Goal: Transaction & Acquisition: Purchase product/service

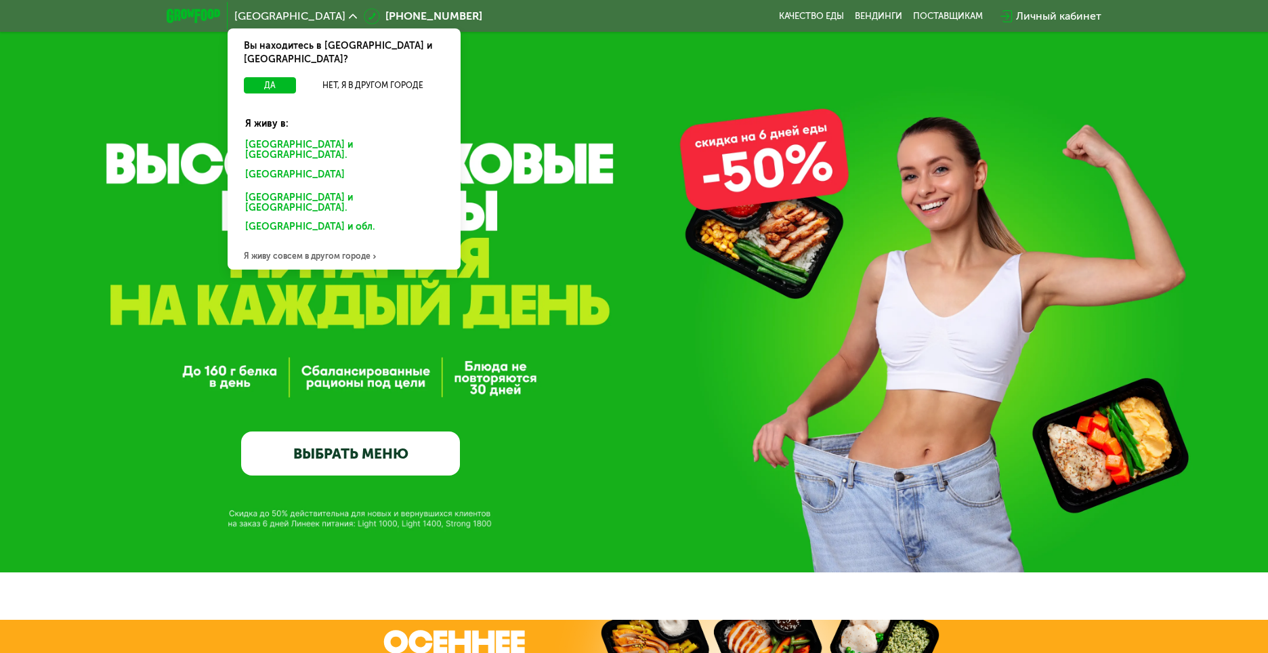
click at [311, 243] on div "Я живу совсем в другом городе" at bounding box center [344, 256] width 233 height 27
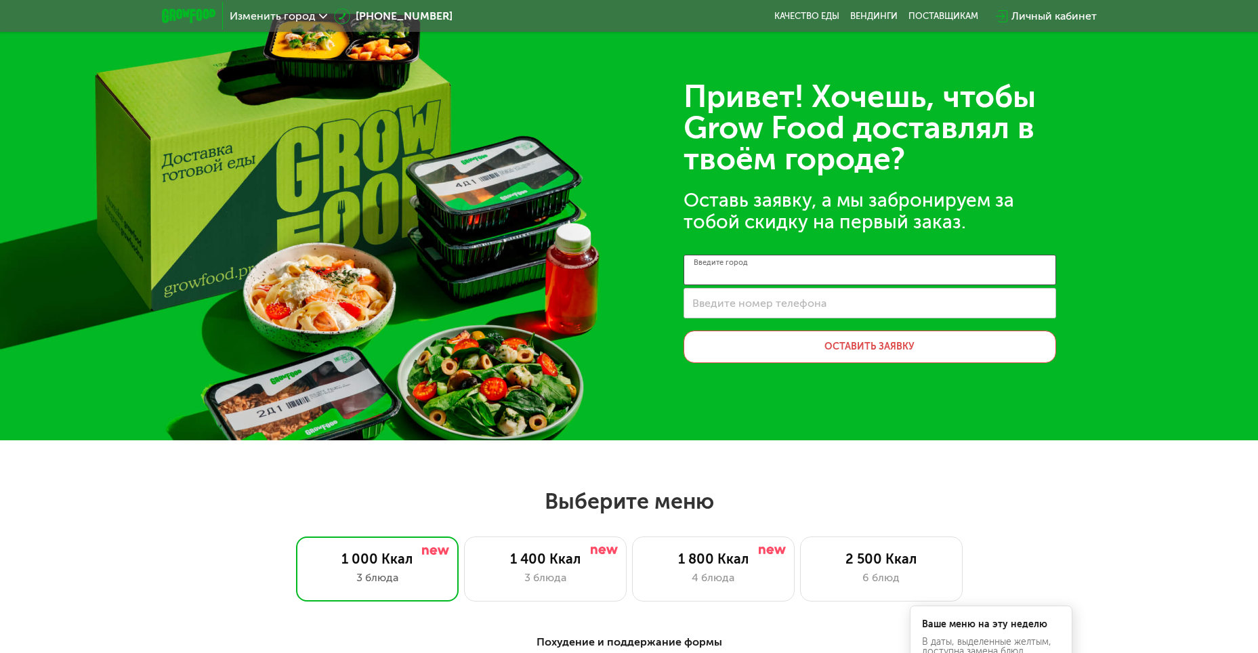
click at [760, 277] on input "Введите город" at bounding box center [870, 270] width 373 height 30
type input "**********"
click at [314, 14] on div "Изменить город" at bounding box center [279, 16] width 98 height 11
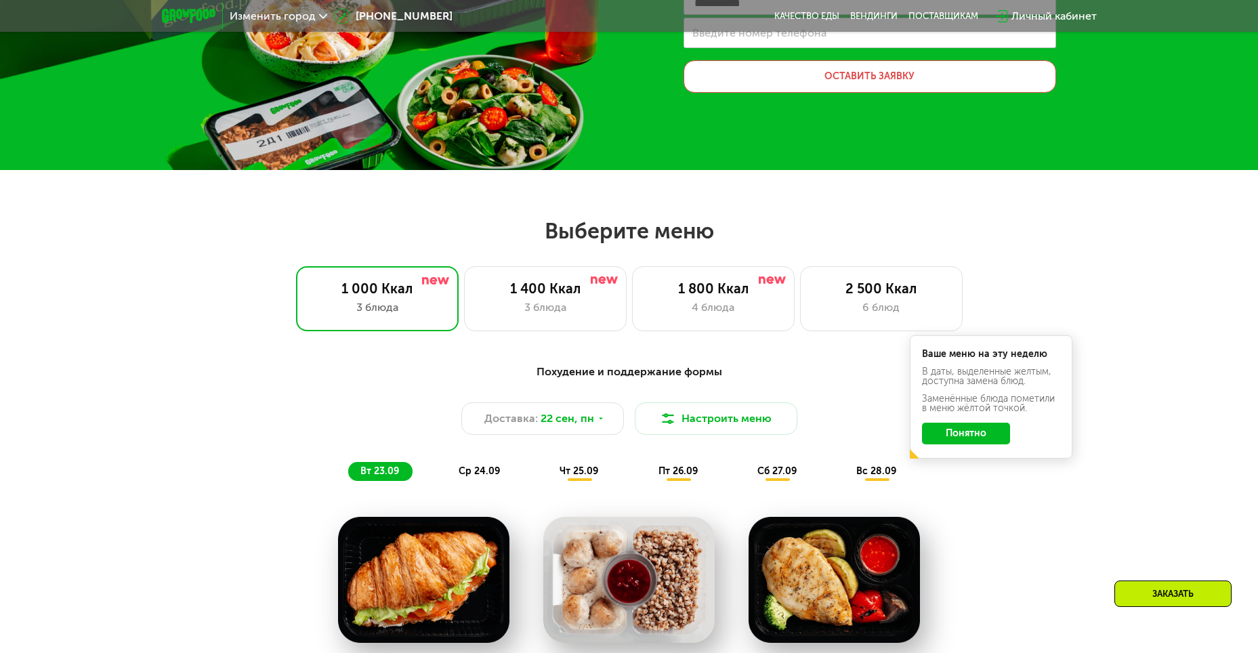
scroll to position [271, 0]
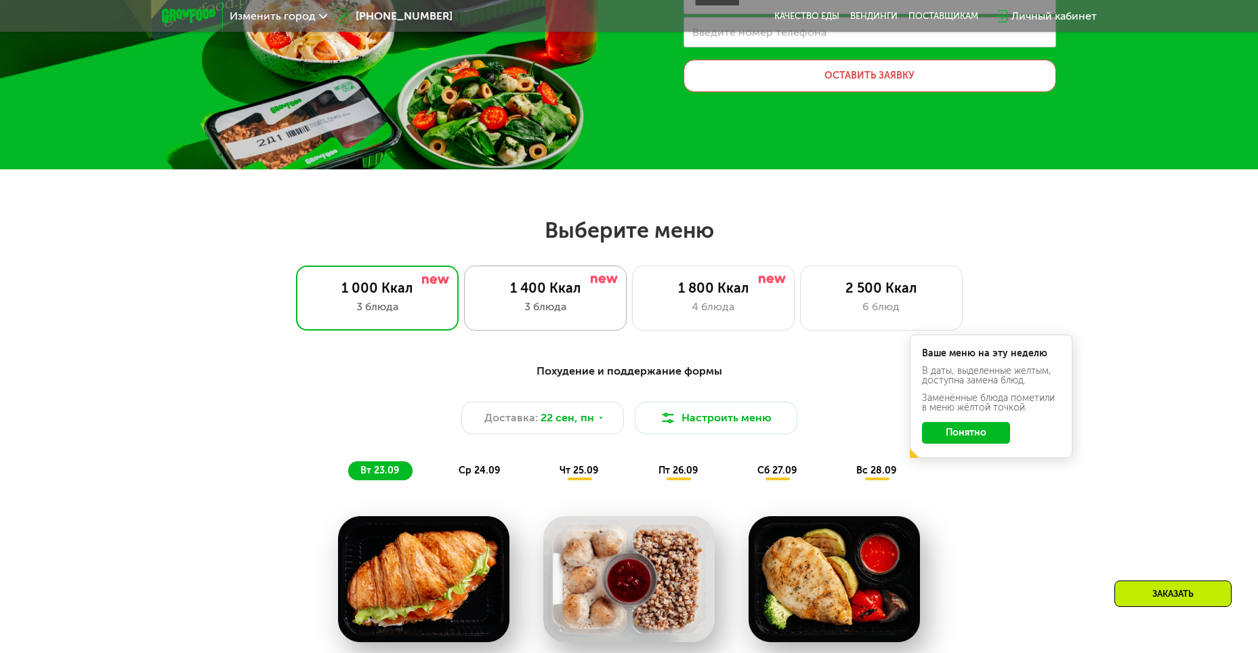
click at [495, 322] on div "1 400 Ккал 3 блюда" at bounding box center [545, 298] width 163 height 65
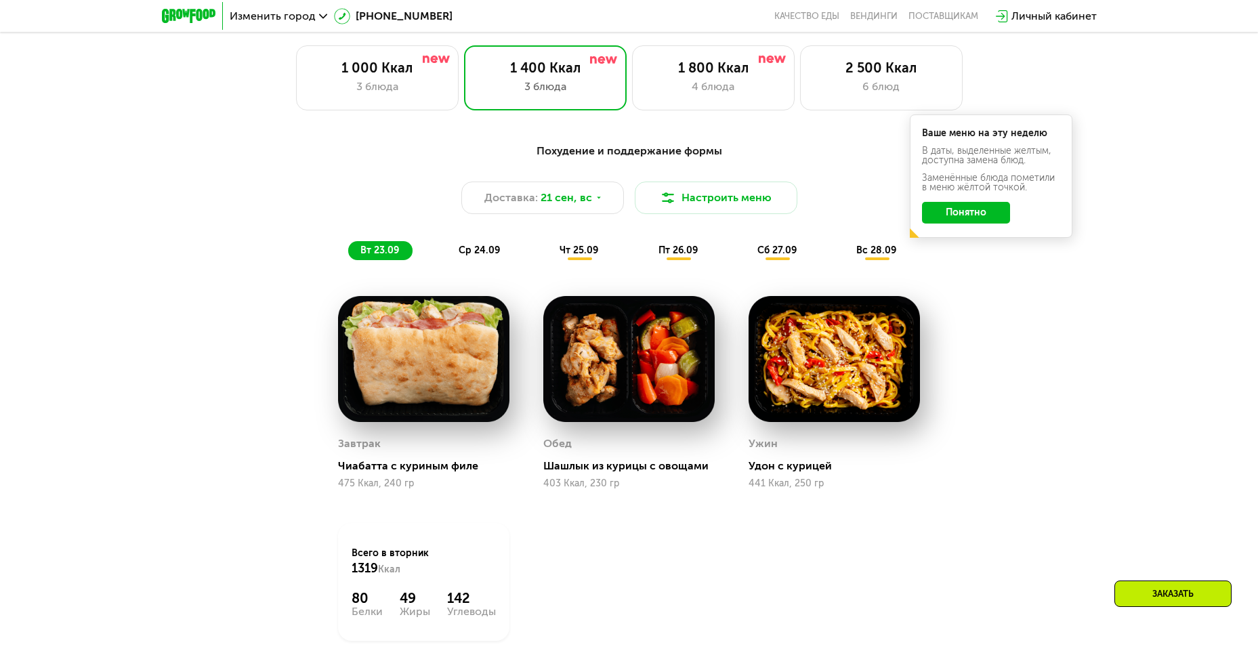
scroll to position [406, 0]
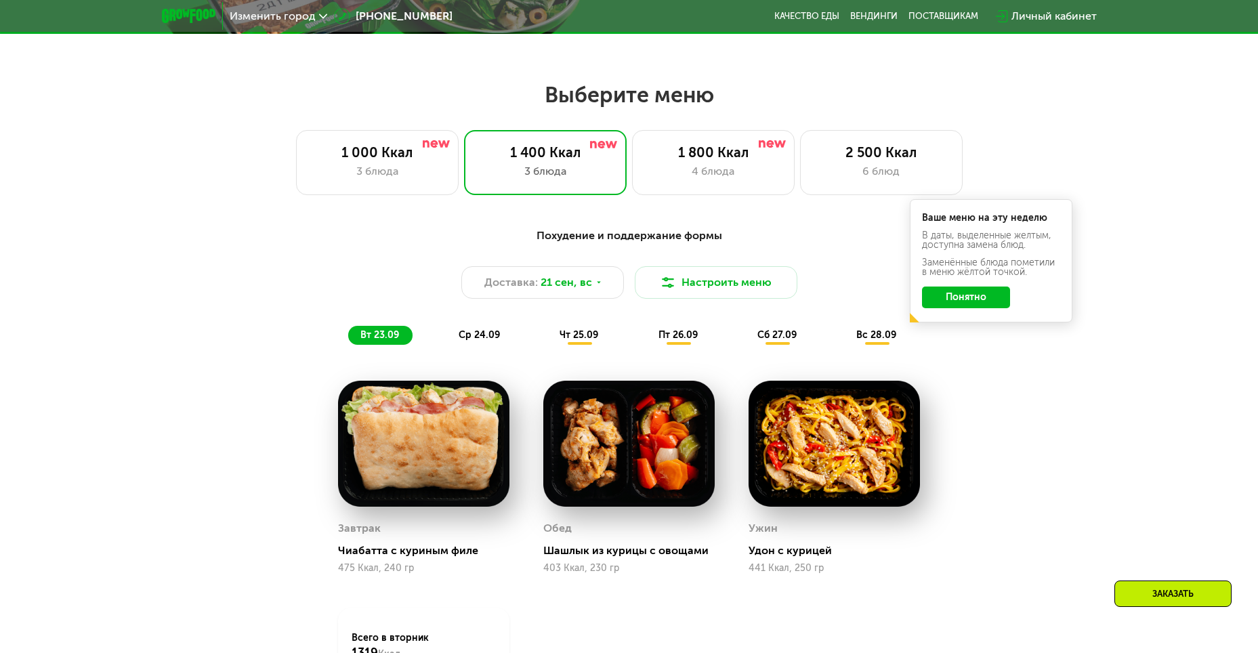
click at [974, 299] on button "Понятно" at bounding box center [966, 298] width 88 height 22
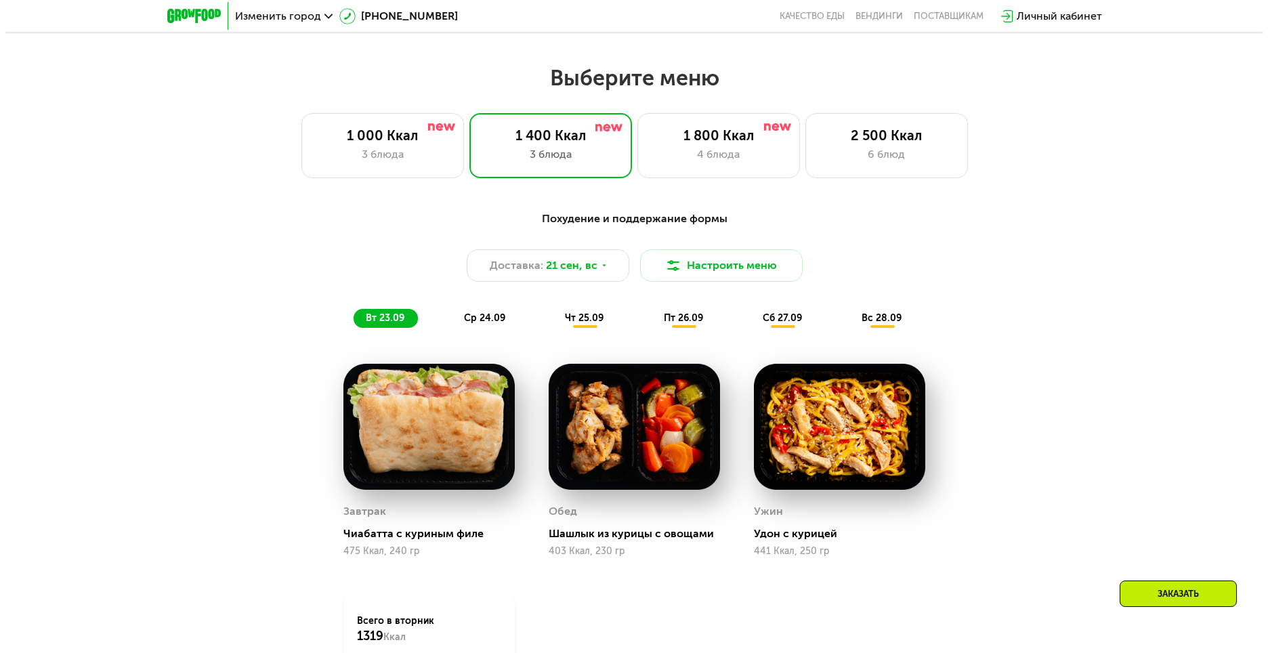
scroll to position [423, 0]
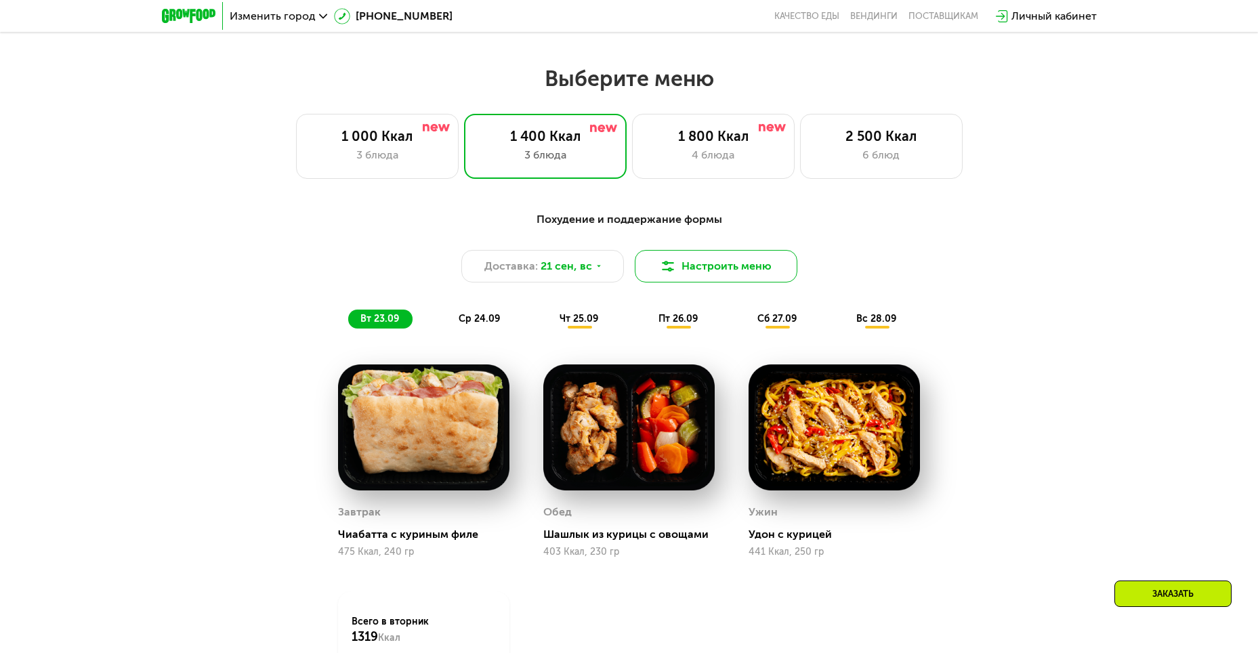
click at [743, 270] on button "Настроить меню" at bounding box center [716, 266] width 163 height 33
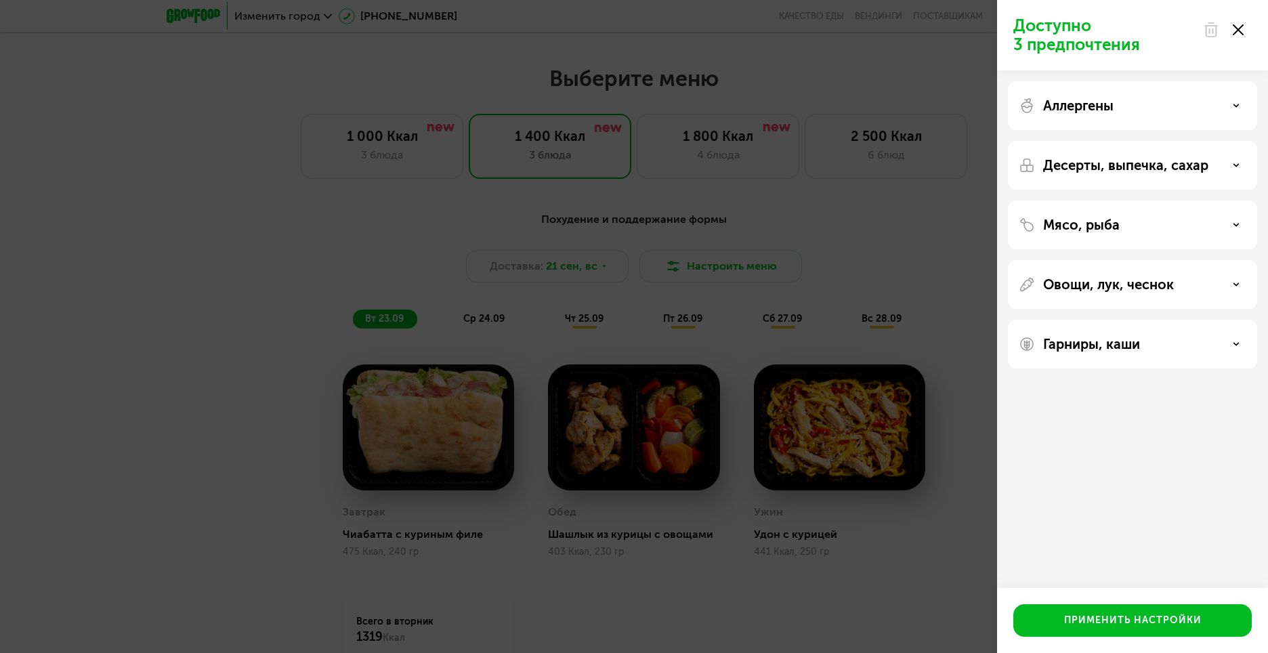
click at [1177, 107] on div "Аллергены" at bounding box center [1133, 106] width 228 height 16
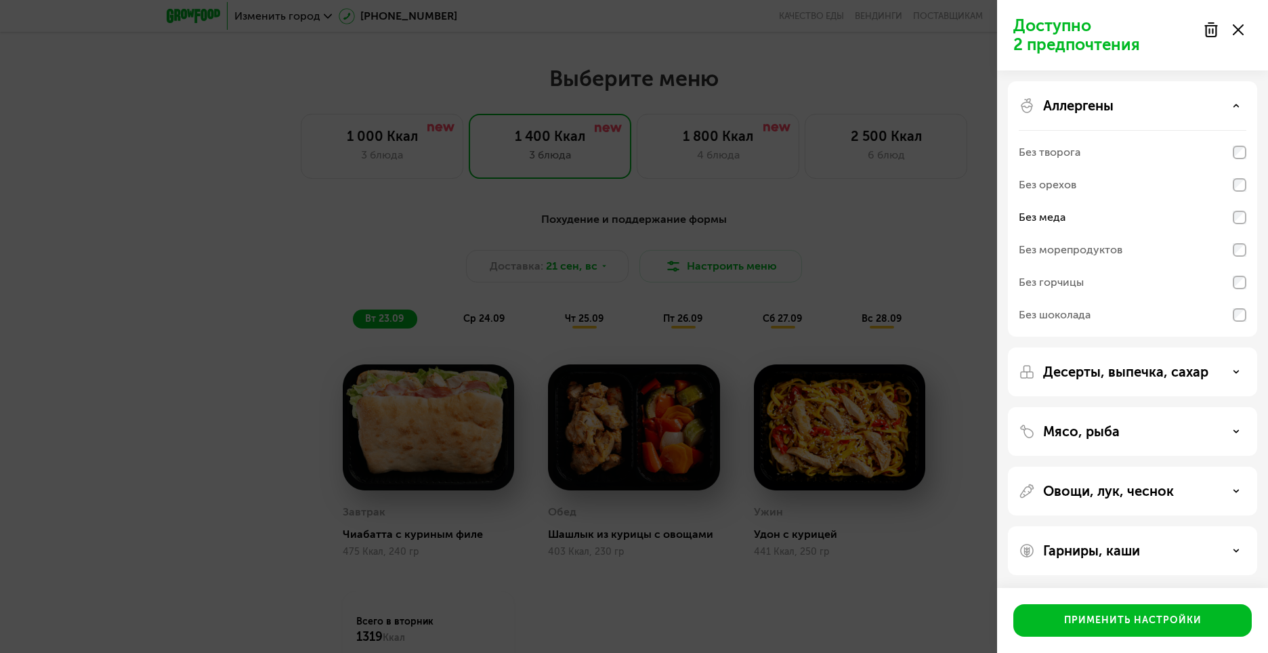
click at [1207, 383] on div "Десерты, выпечка, сахар" at bounding box center [1132, 372] width 249 height 49
click at [1210, 373] on div "Десерты, выпечка, сахар" at bounding box center [1133, 372] width 228 height 16
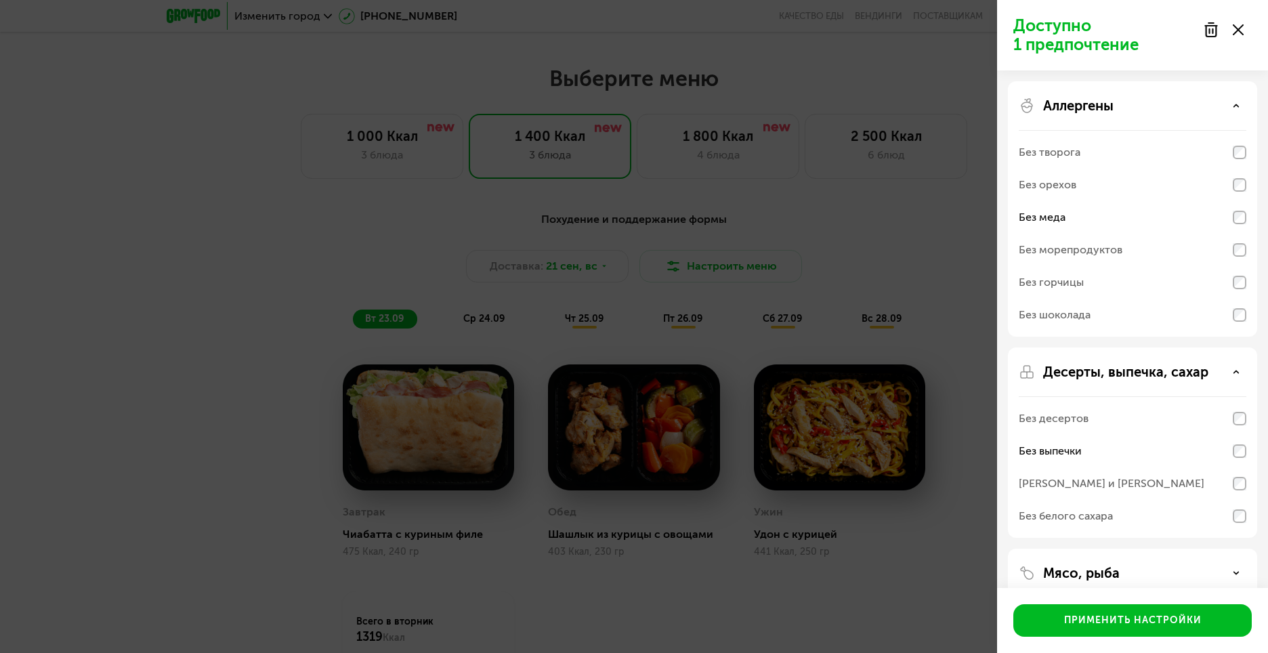
click at [1247, 453] on div "Десерты, выпечка, сахар Без десертов Без выпечки Без сэндвичей и круассанов Без…" at bounding box center [1132, 443] width 249 height 190
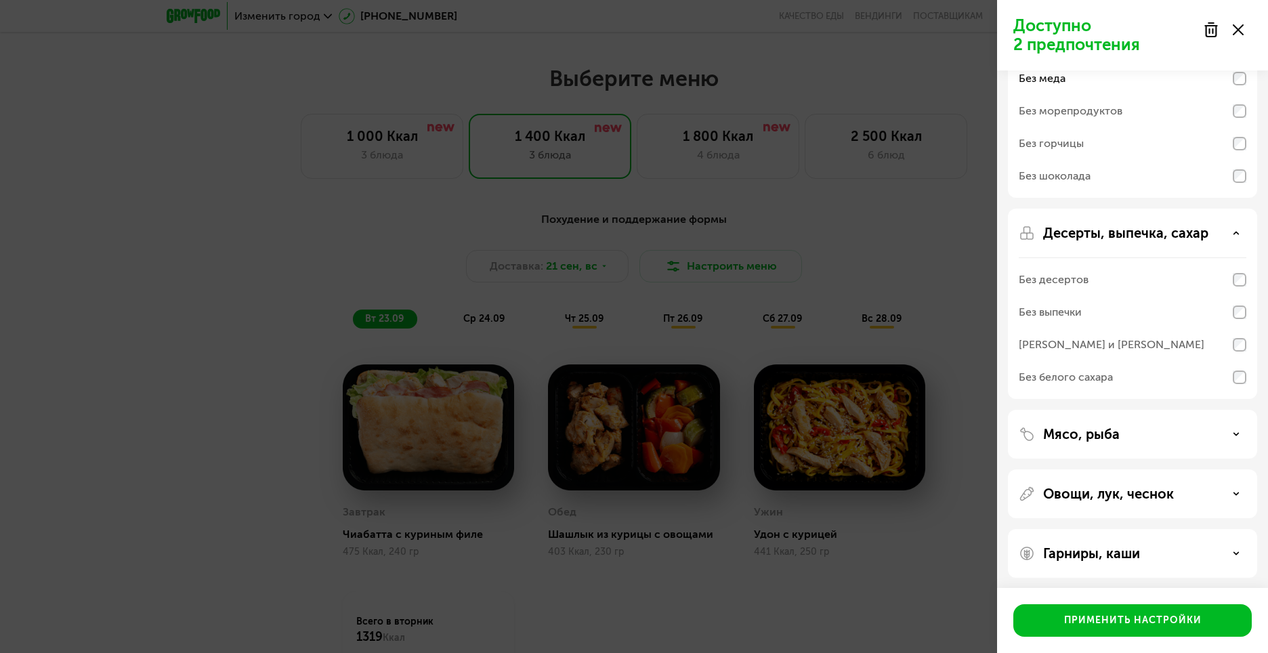
scroll to position [142, 0]
click at [1097, 435] on p "Мясо, рыба" at bounding box center [1081, 431] width 77 height 16
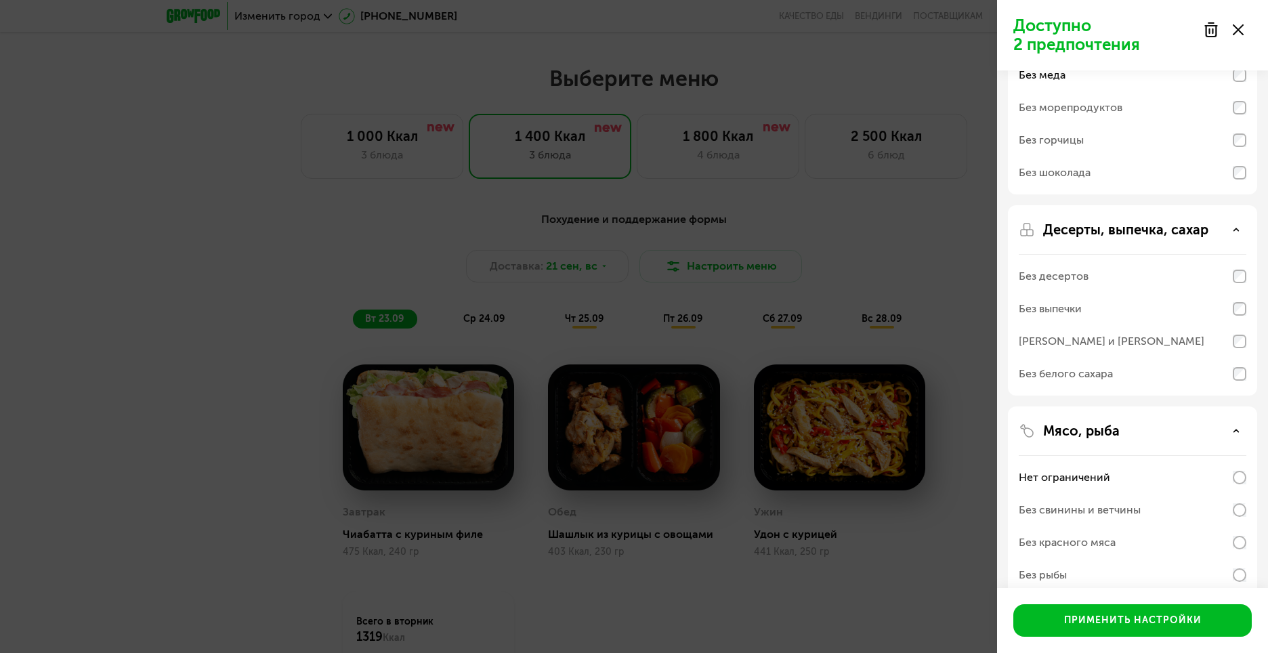
click at [1097, 435] on p "Мясо, рыба" at bounding box center [1081, 431] width 77 height 16
click at [1129, 553] on p "Гарниры, каши" at bounding box center [1091, 550] width 97 height 16
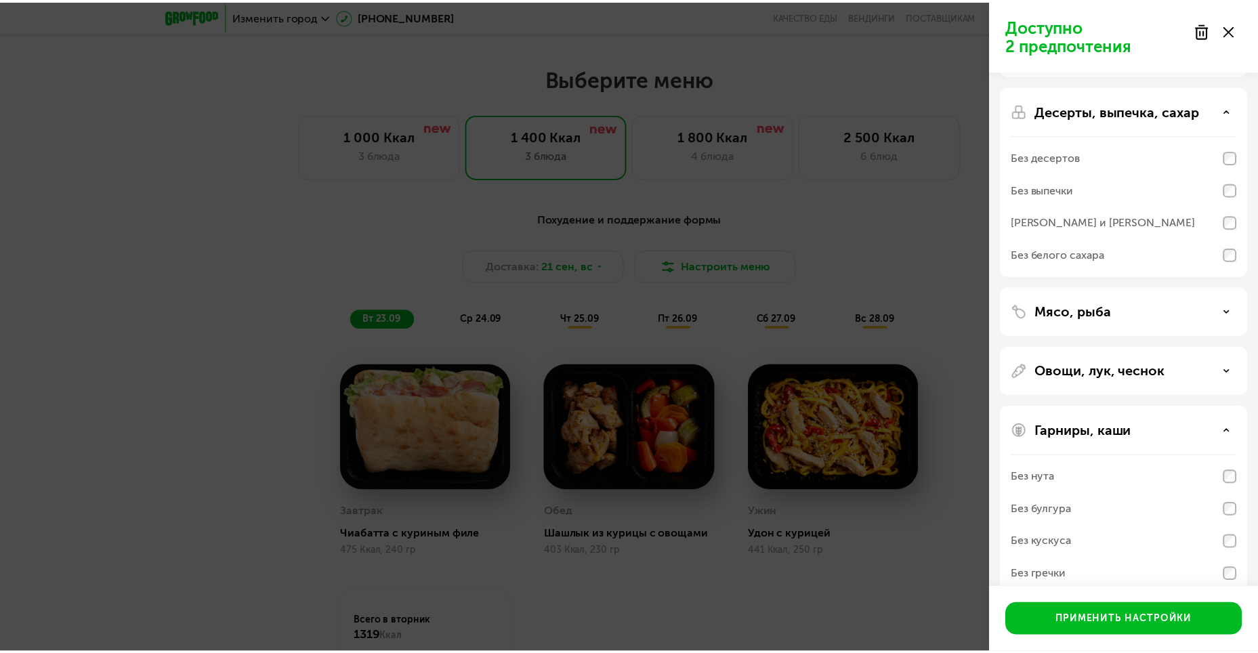
scroll to position [316, 0]
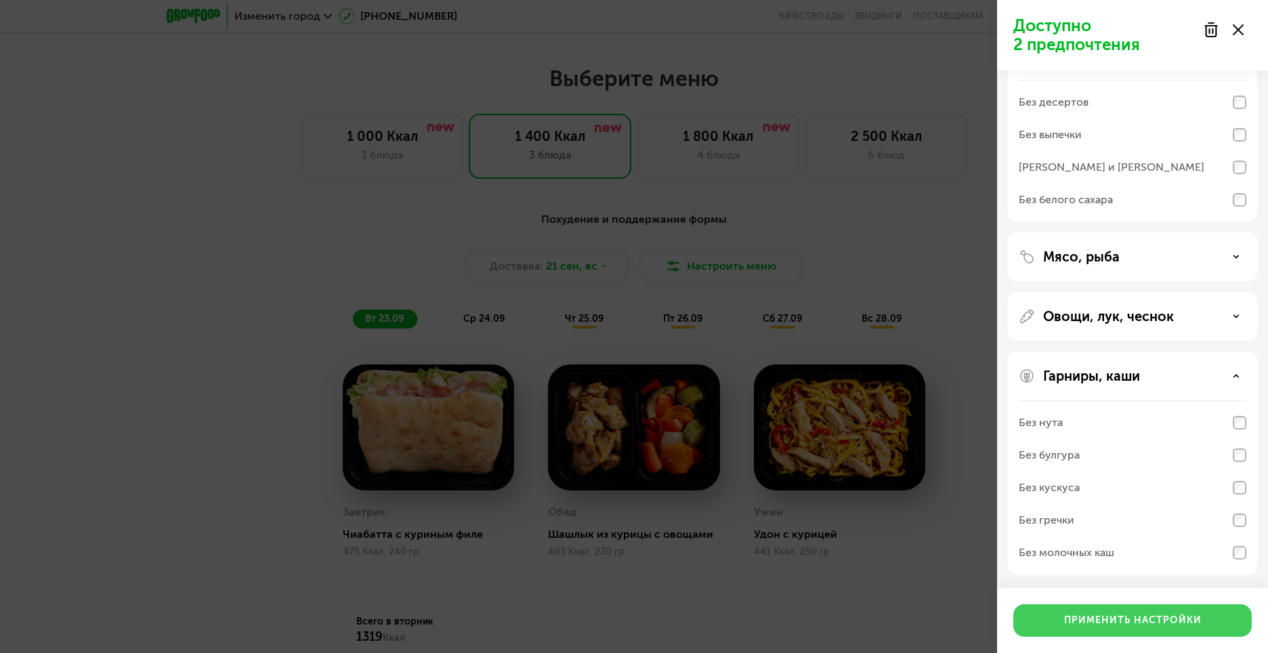
click at [1087, 619] on div "Применить настройки" at bounding box center [1133, 621] width 138 height 14
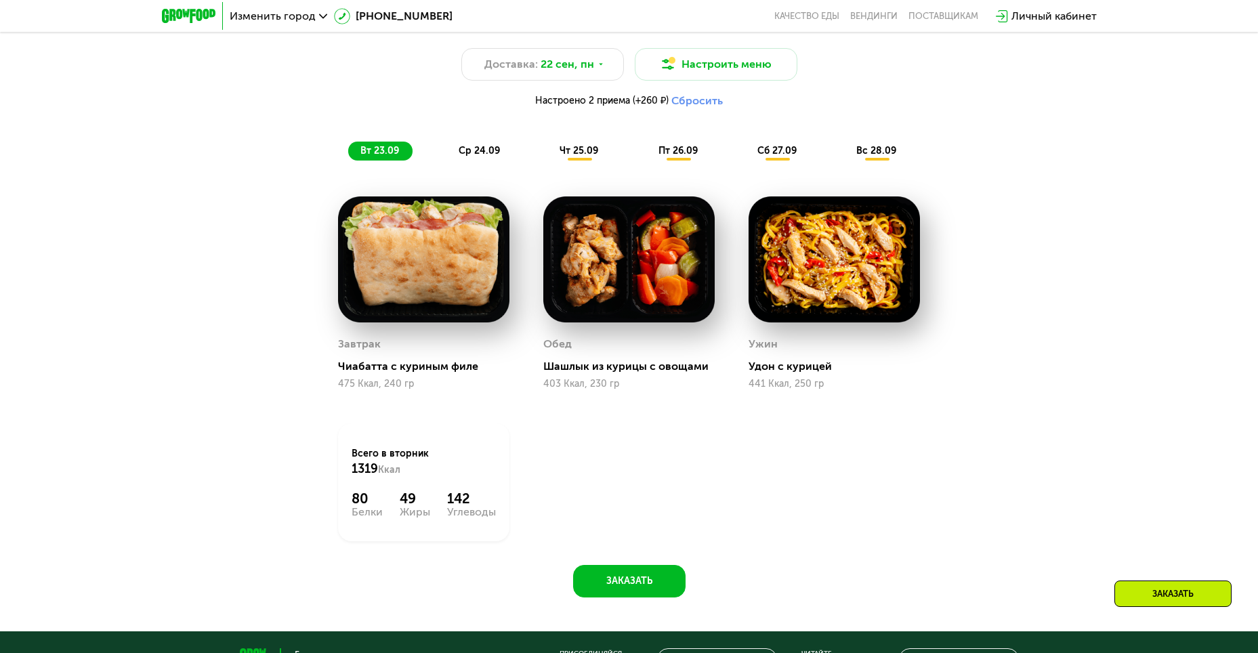
scroll to position [626, 0]
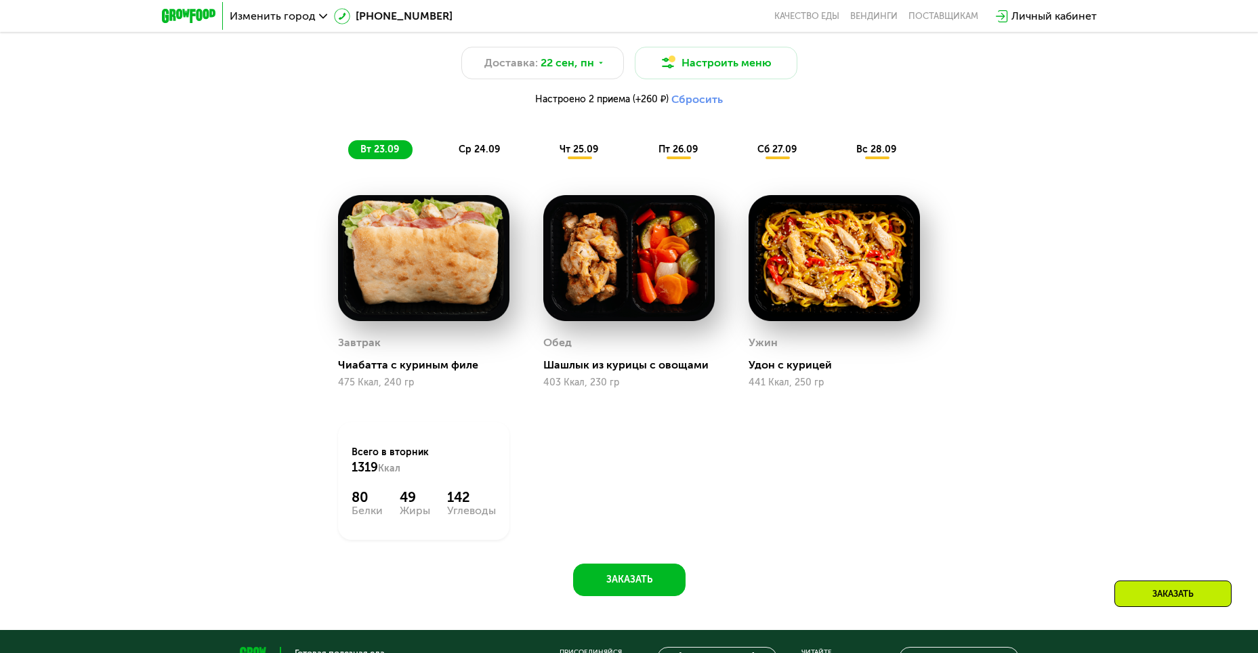
click at [483, 152] on span "ср 24.09" at bounding box center [479, 150] width 41 height 12
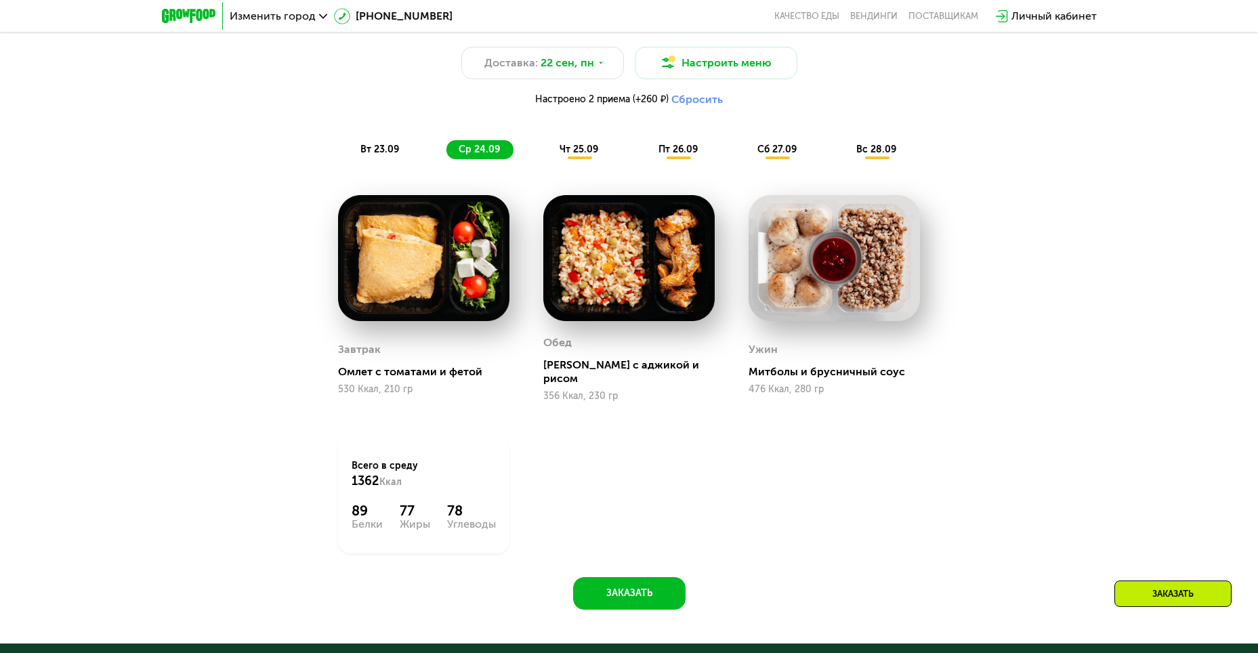
click at [395, 268] on img at bounding box center [423, 258] width 171 height 126
click at [424, 366] on div "Омлет с томатами и фетой" at bounding box center [429, 372] width 182 height 14
click at [373, 146] on span "вт 23.09" at bounding box center [379, 150] width 39 height 12
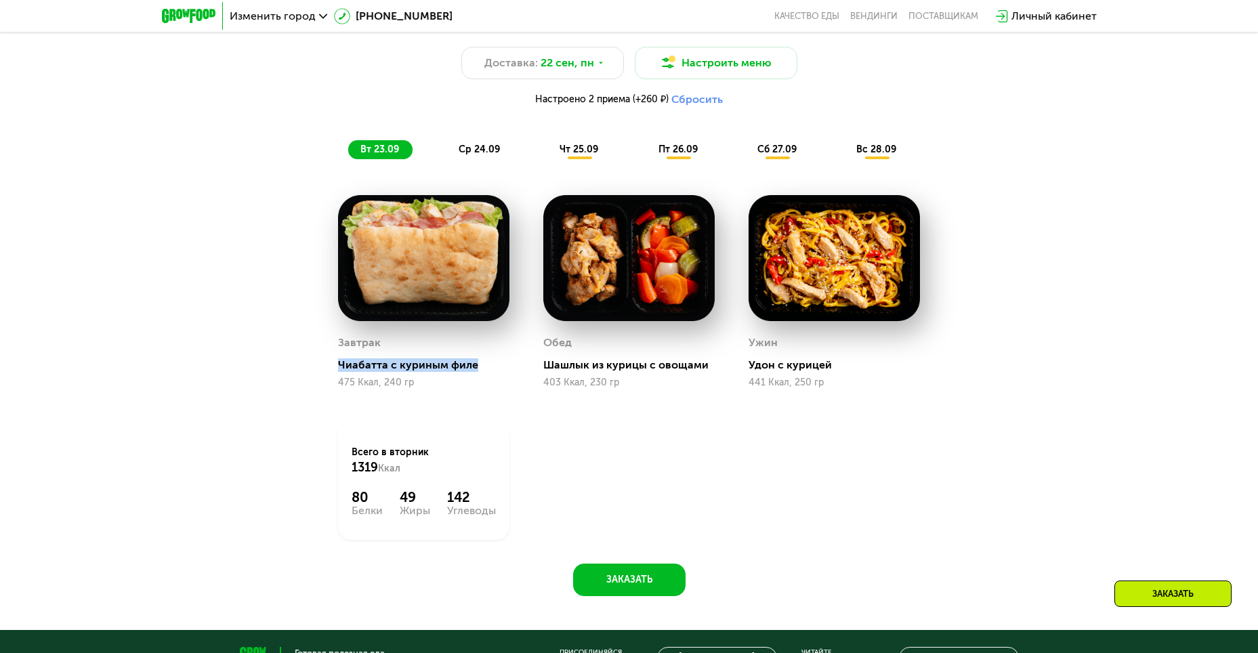
drag, startPoint x: 476, startPoint y: 366, endPoint x: 339, endPoint y: 369, distance: 137.6
click at [339, 369] on div "Чиабатта с куриным филе" at bounding box center [429, 365] width 182 height 14
copy div "Чиабатта с куриным филе"
